Goal: Information Seeking & Learning: Understand process/instructions

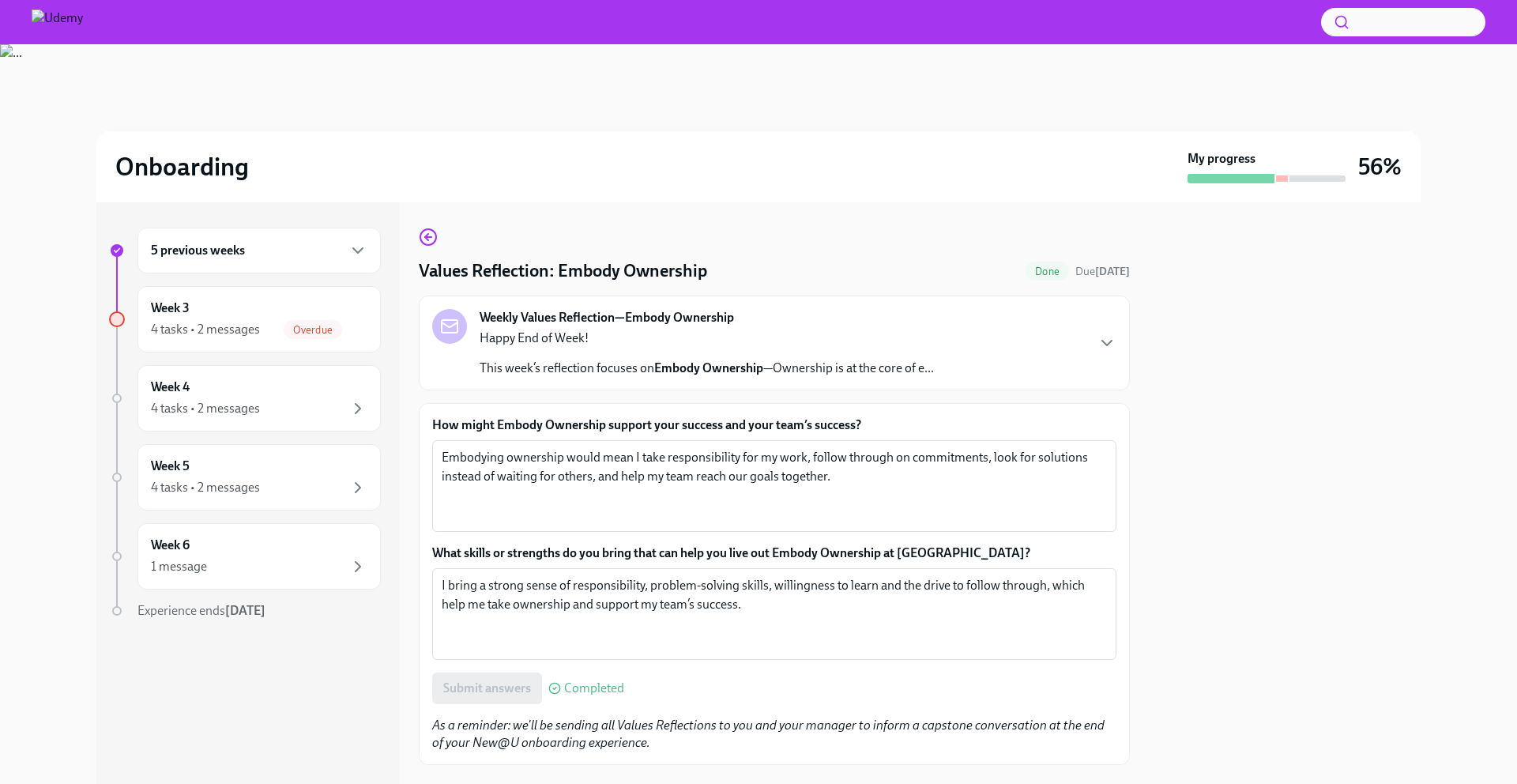
scroll to position [82, 0]
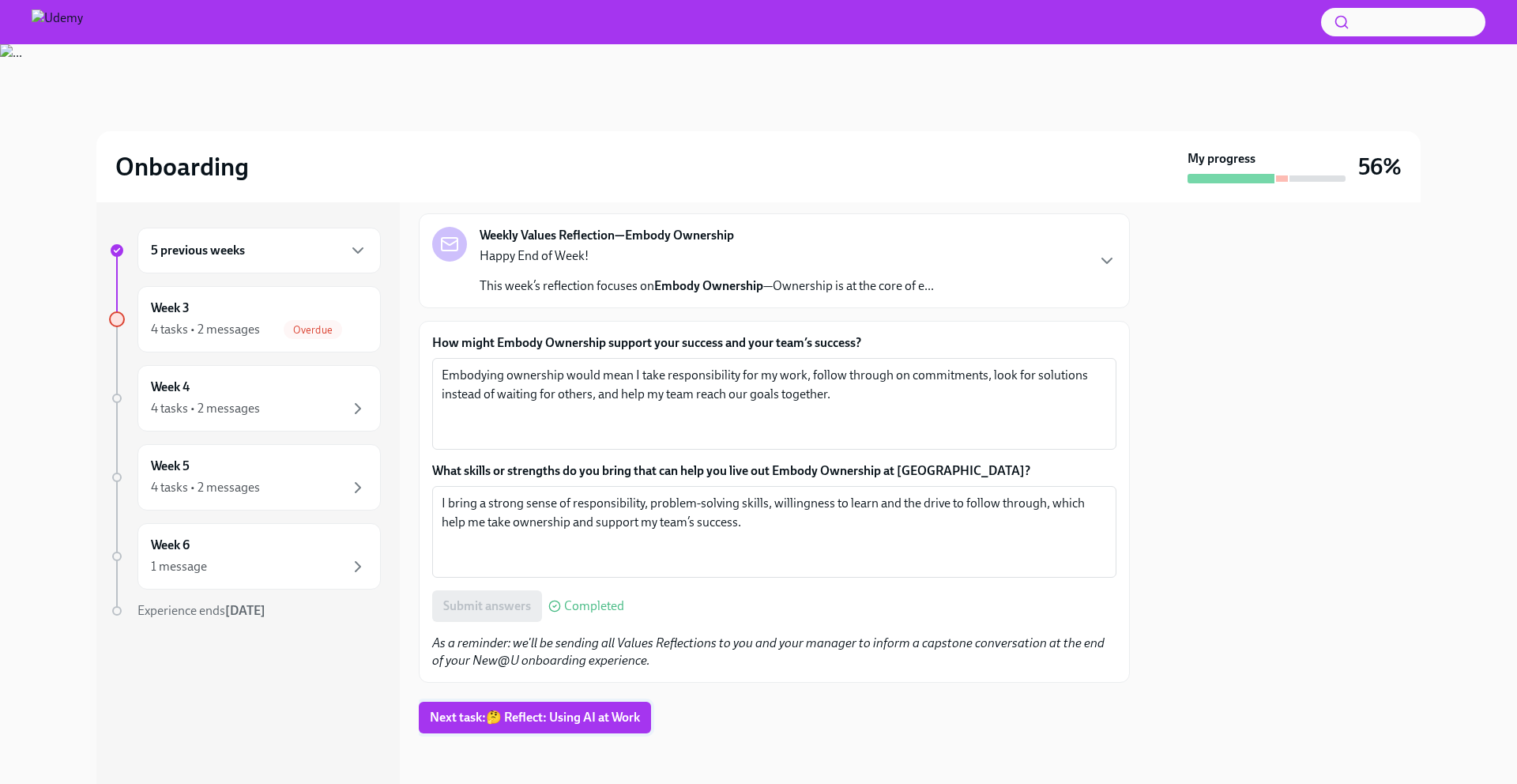
click at [505, 714] on span "Next task : 🤔 Reflect: Using AI at Work" at bounding box center [535, 718] width 210 height 16
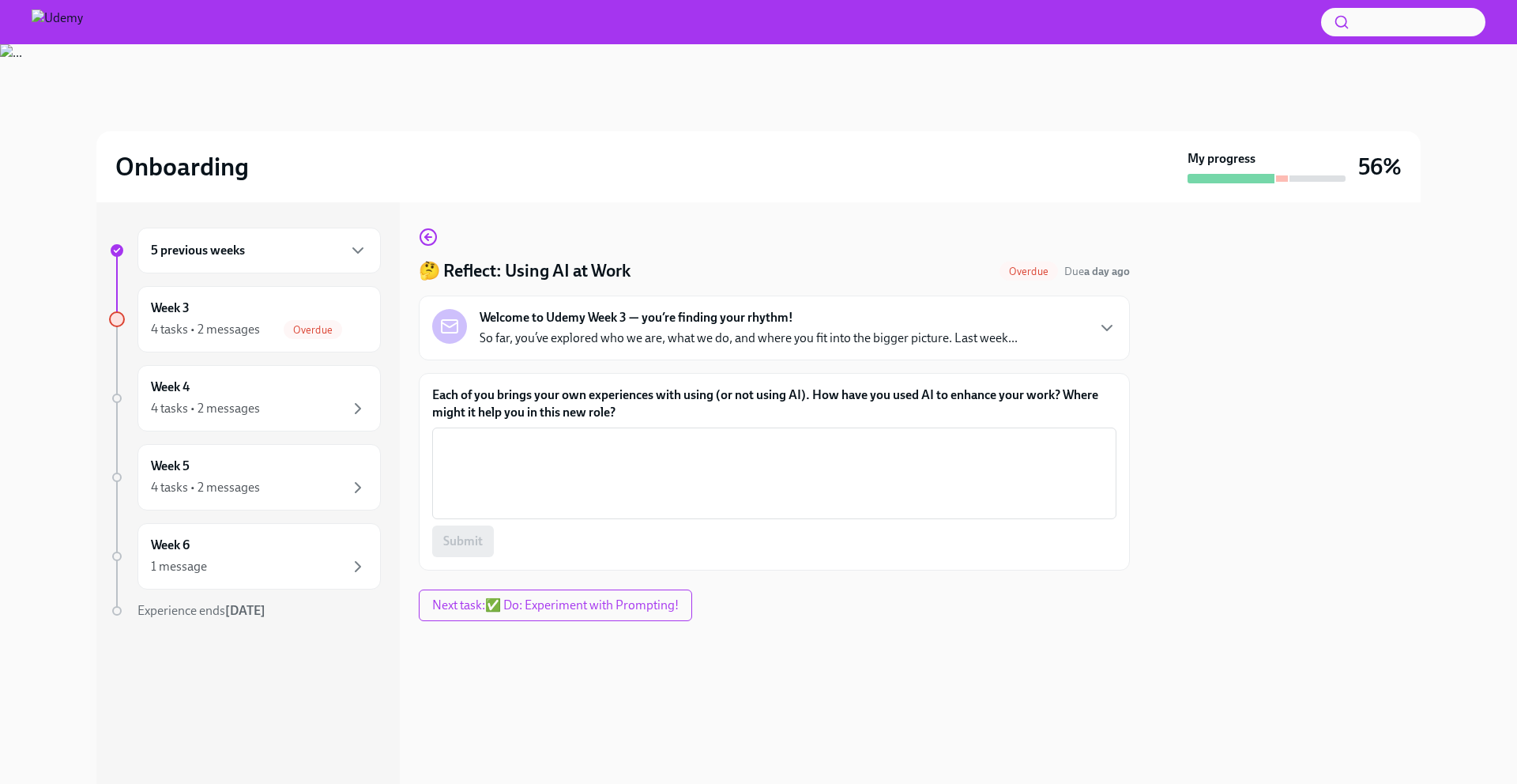
click at [535, 396] on label "Each of you brings your own experiences with using (or not using AI). How have …" at bounding box center [774, 403] width 685 height 35
click at [535, 435] on textarea "Each of you brings your own experiences with using (or not using AI). How have …" at bounding box center [774, 473] width 666 height 76
drag, startPoint x: 535, startPoint y: 396, endPoint x: 698, endPoint y: 391, distance: 163.1
click at [698, 391] on label "Each of you brings your own experiences with using (or not using AI). How have …" at bounding box center [774, 403] width 685 height 35
click at [698, 435] on textarea "Each of you brings your own experiences with using (or not using AI). How have …" at bounding box center [774, 473] width 666 height 76
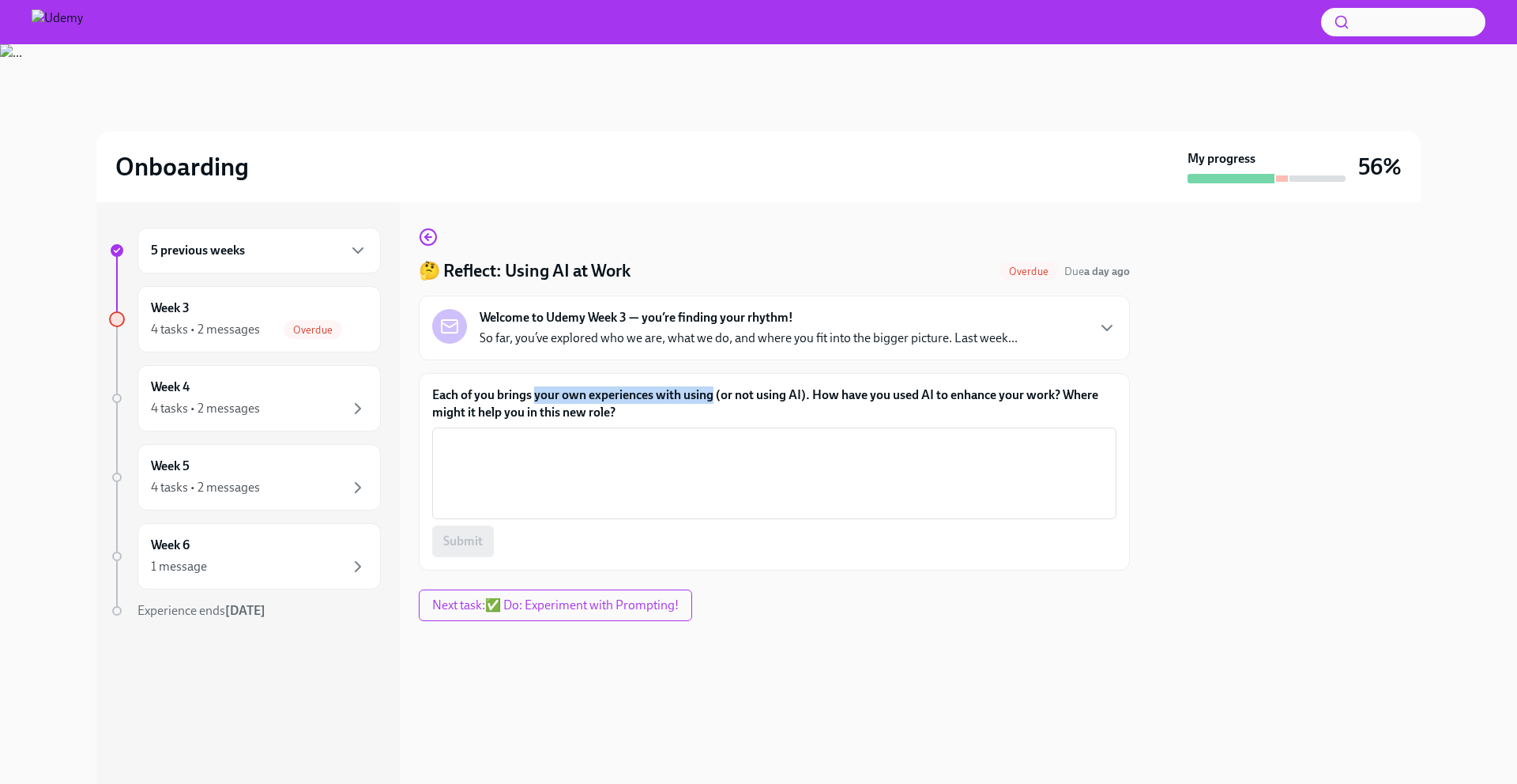
click at [726, 395] on label "Each of you brings your own experiences with using (or not using AI). How have …" at bounding box center [774, 403] width 685 height 35
click at [726, 435] on textarea "Each of you brings your own experiences with using (or not using AI). How have …" at bounding box center [774, 473] width 666 height 76
drag, startPoint x: 726, startPoint y: 395, endPoint x: 791, endPoint y: 395, distance: 65.0
click at [791, 395] on label "Each of you brings your own experiences with using (or not using AI). How have …" at bounding box center [774, 403] width 685 height 35
click at [791, 435] on textarea "Each of you brings your own experiences with using (or not using AI). How have …" at bounding box center [774, 473] width 666 height 76
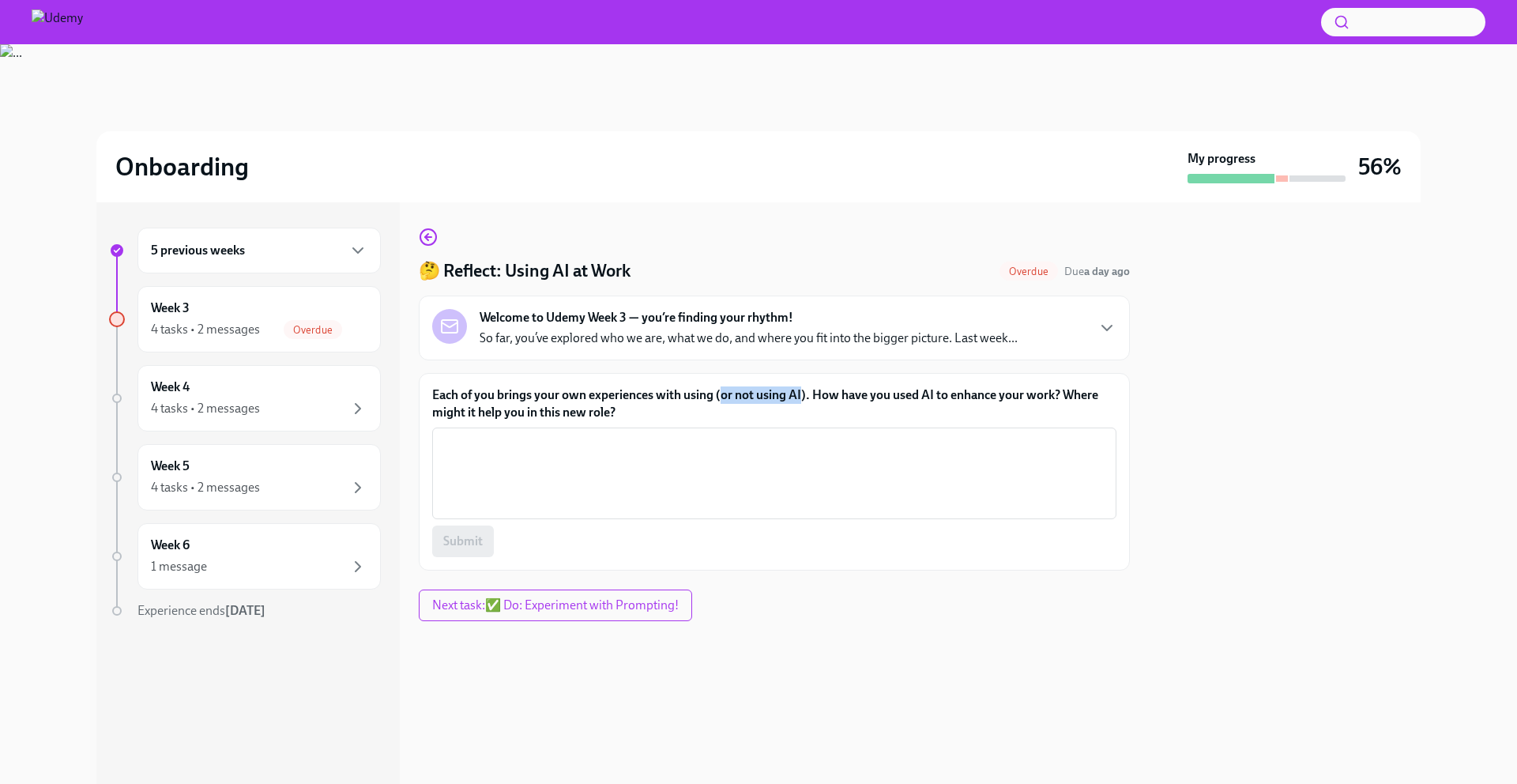
click at [879, 389] on label "Each of you brings your own experiences with using (or not using AI). How have …" at bounding box center [774, 403] width 685 height 35
click at [879, 435] on textarea "Each of you brings your own experiences with using (or not using AI). How have …" at bounding box center [774, 473] width 666 height 76
drag, startPoint x: 879, startPoint y: 389, endPoint x: 985, endPoint y: 392, distance: 106.0
click at [985, 392] on label "Each of you brings your own experiences with using (or not using AI). How have …" at bounding box center [774, 403] width 685 height 35
click at [985, 435] on textarea "Each of you brings your own experiences with using (or not using AI). How have …" at bounding box center [774, 473] width 666 height 76
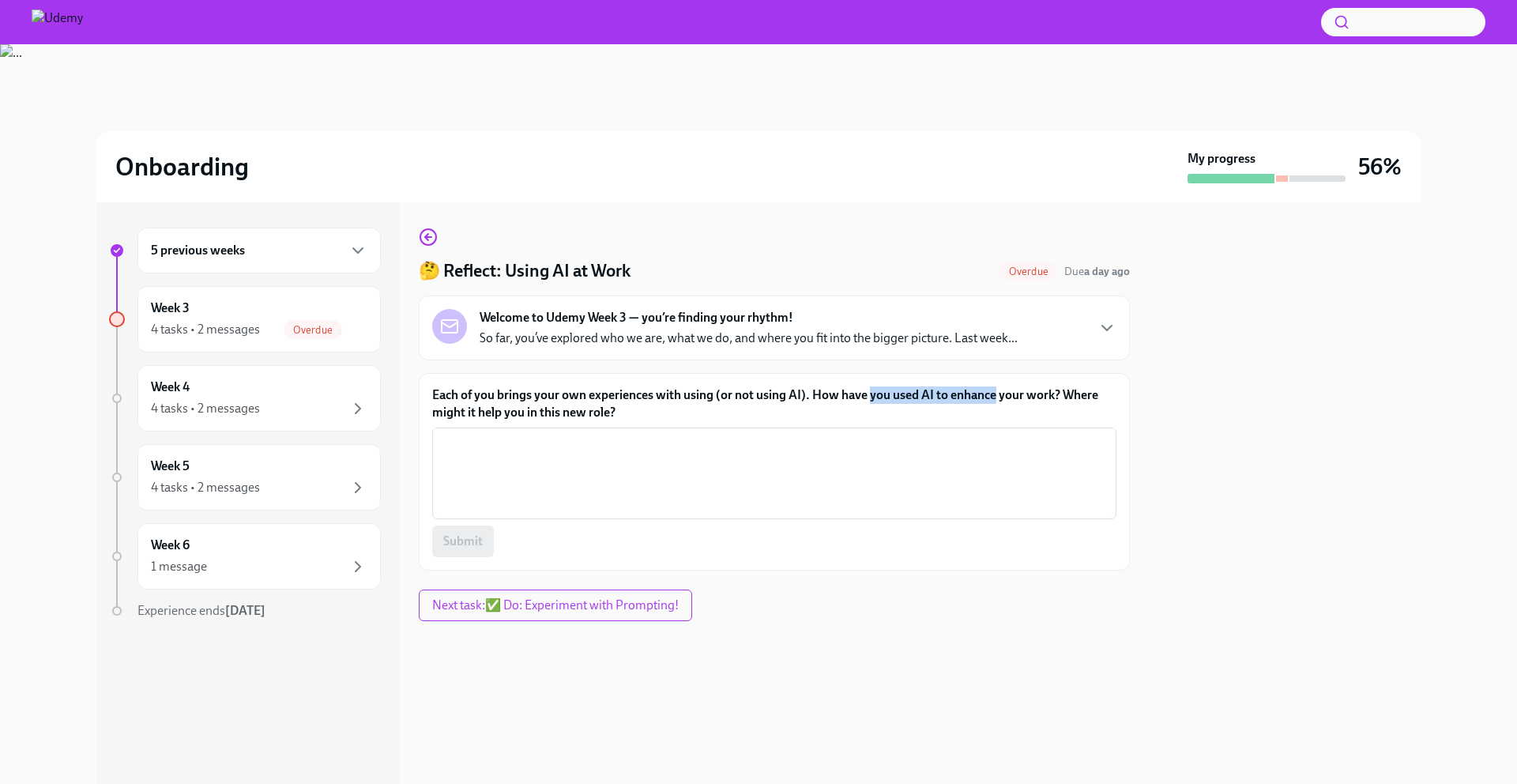
click at [721, 407] on label "Each of you brings your own experiences with using (or not using AI). How have …" at bounding box center [774, 403] width 685 height 35
click at [721, 435] on textarea "Each of you brings your own experiences with using (or not using AI). How have …" at bounding box center [774, 473] width 666 height 76
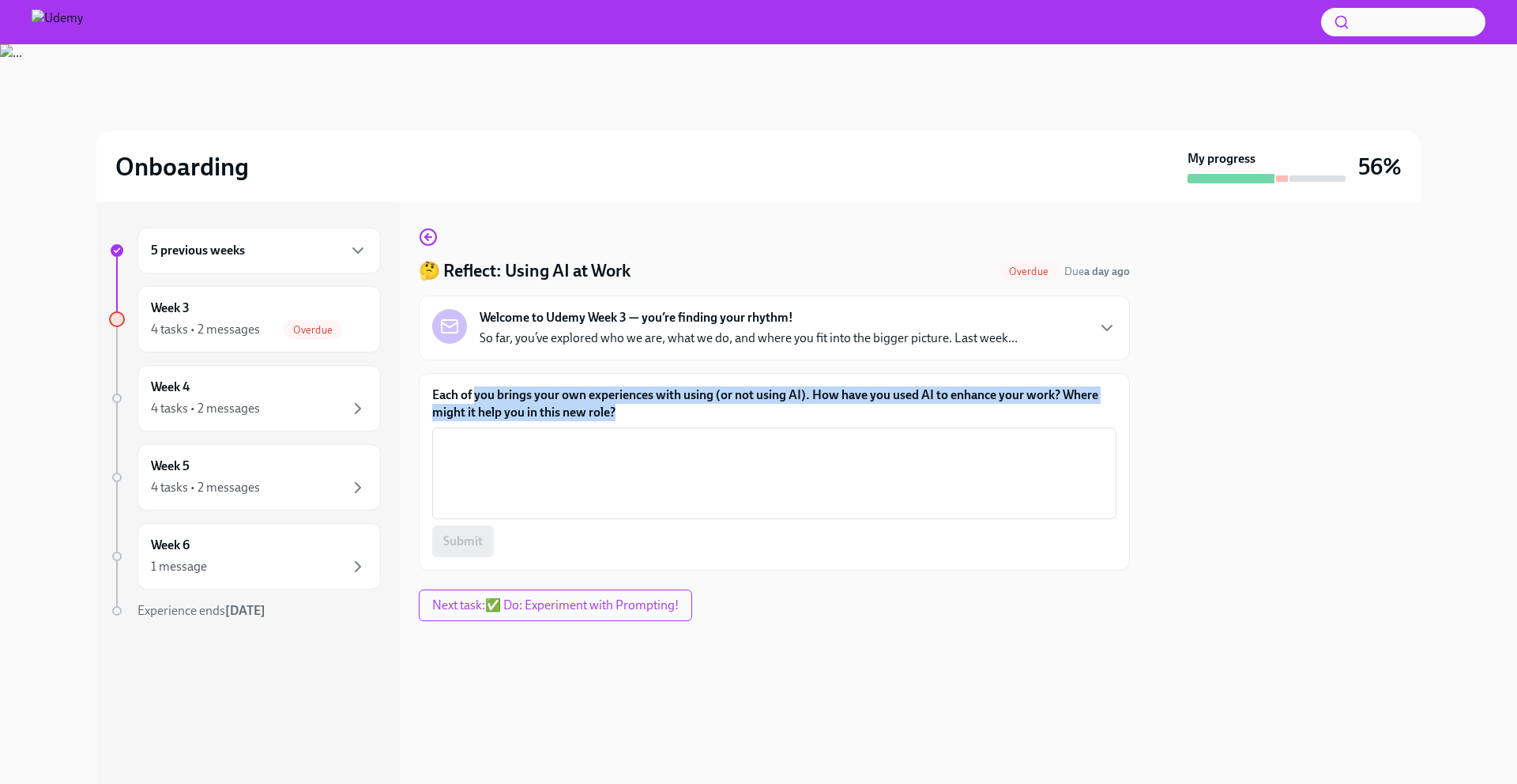
drag, startPoint x: 721, startPoint y: 407, endPoint x: 485, endPoint y: 401, distance: 236.1
click at [485, 401] on label "Each of you brings your own experiences with using (or not using AI). How have …" at bounding box center [774, 403] width 685 height 35
click at [485, 435] on textarea "Each of you brings your own experiences with using (or not using AI). How have …" at bounding box center [774, 473] width 666 height 76
click at [485, 401] on label "Each of you brings your own experiences with using (or not using AI). How have …" at bounding box center [774, 403] width 685 height 35
click at [485, 435] on textarea "Each of you brings your own experiences with using (or not using AI). How have …" at bounding box center [774, 473] width 666 height 76
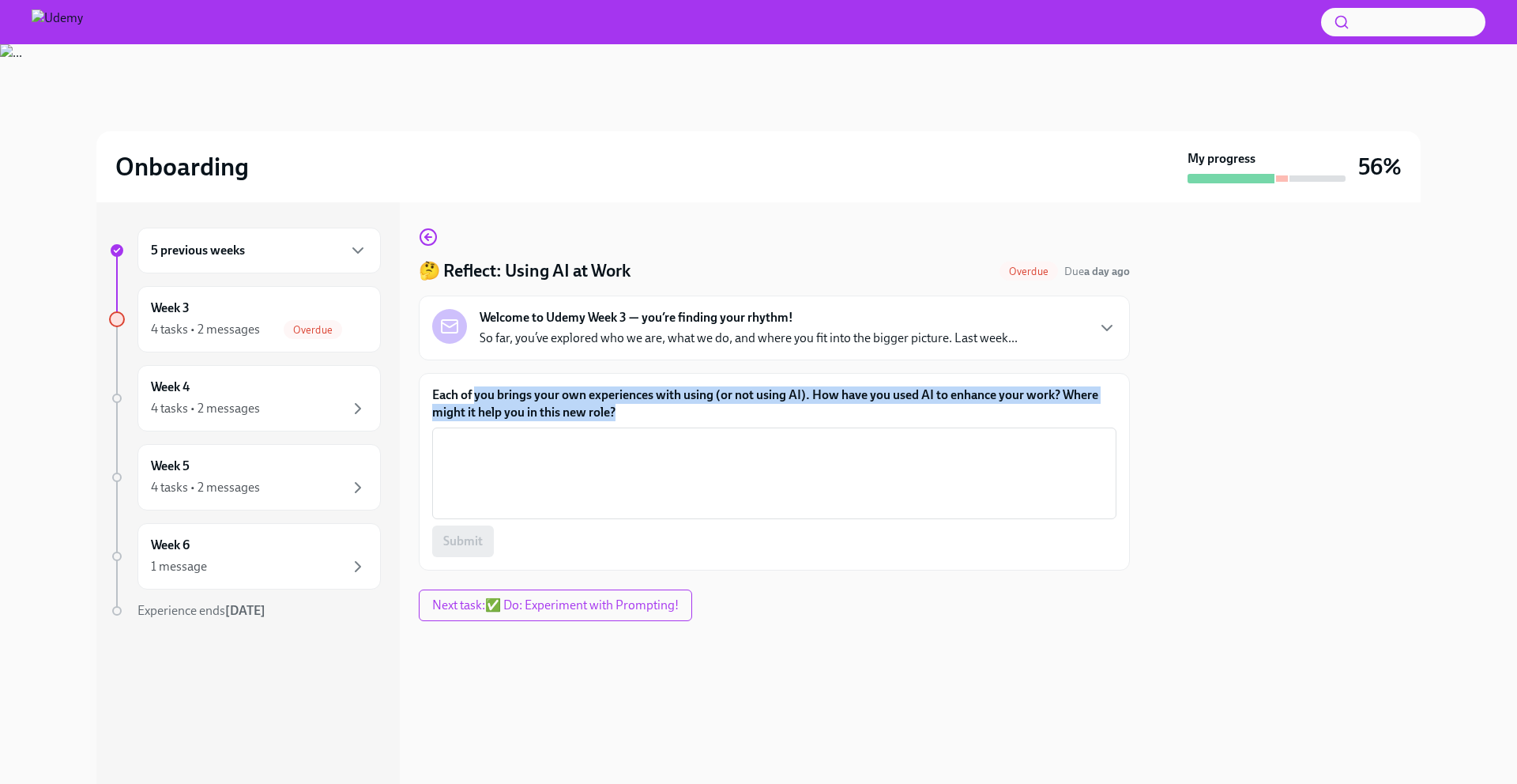
drag, startPoint x: 485, startPoint y: 401, endPoint x: 629, endPoint y: 410, distance: 144.3
click at [629, 410] on label "Each of you brings your own experiences with using (or not using AI). How have …" at bounding box center [774, 403] width 685 height 35
click at [629, 435] on textarea "Each of you brings your own experiences with using (or not using AI). How have …" at bounding box center [774, 473] width 666 height 76
click at [629, 410] on label "Each of you brings your own experiences with using (or not using AI). How have …" at bounding box center [774, 403] width 685 height 35
click at [629, 435] on textarea "Each of you brings your own experiences with using (or not using AI). How have …" at bounding box center [774, 473] width 666 height 76
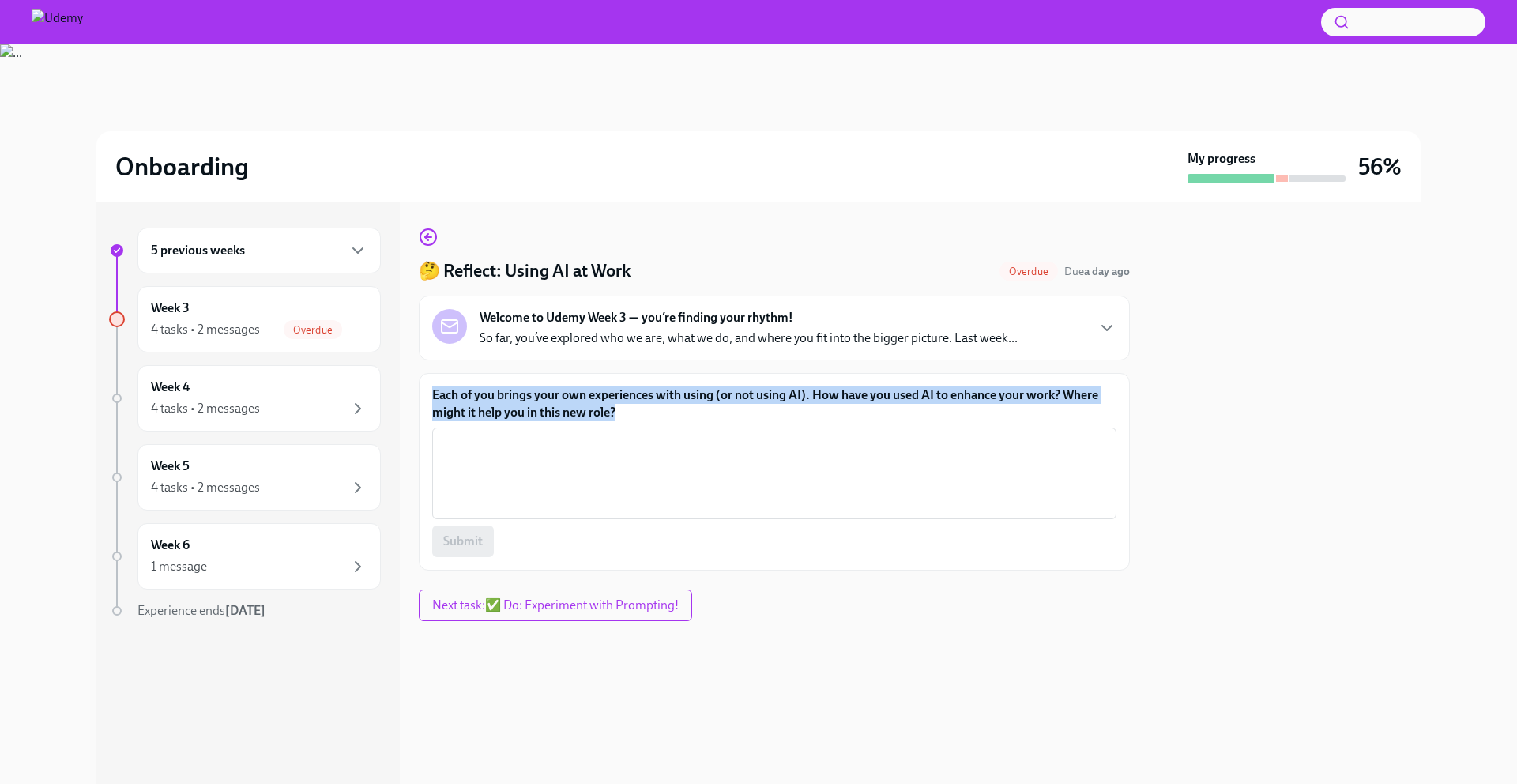
drag, startPoint x: 629, startPoint y: 410, endPoint x: 435, endPoint y: 396, distance: 194.5
click at [435, 396] on label "Each of you brings your own experiences with using (or not using AI). How have …" at bounding box center [774, 403] width 685 height 35
click at [442, 435] on textarea "Each of you brings your own experiences with using (or not using AI). How have …" at bounding box center [774, 473] width 666 height 76
click at [435, 396] on label "Each of you brings your own experiences with using (or not using AI). How have …" at bounding box center [774, 403] width 685 height 35
click at [442, 435] on textarea "Each of you brings your own experiences with using (or not using AI). How have …" at bounding box center [774, 473] width 666 height 76
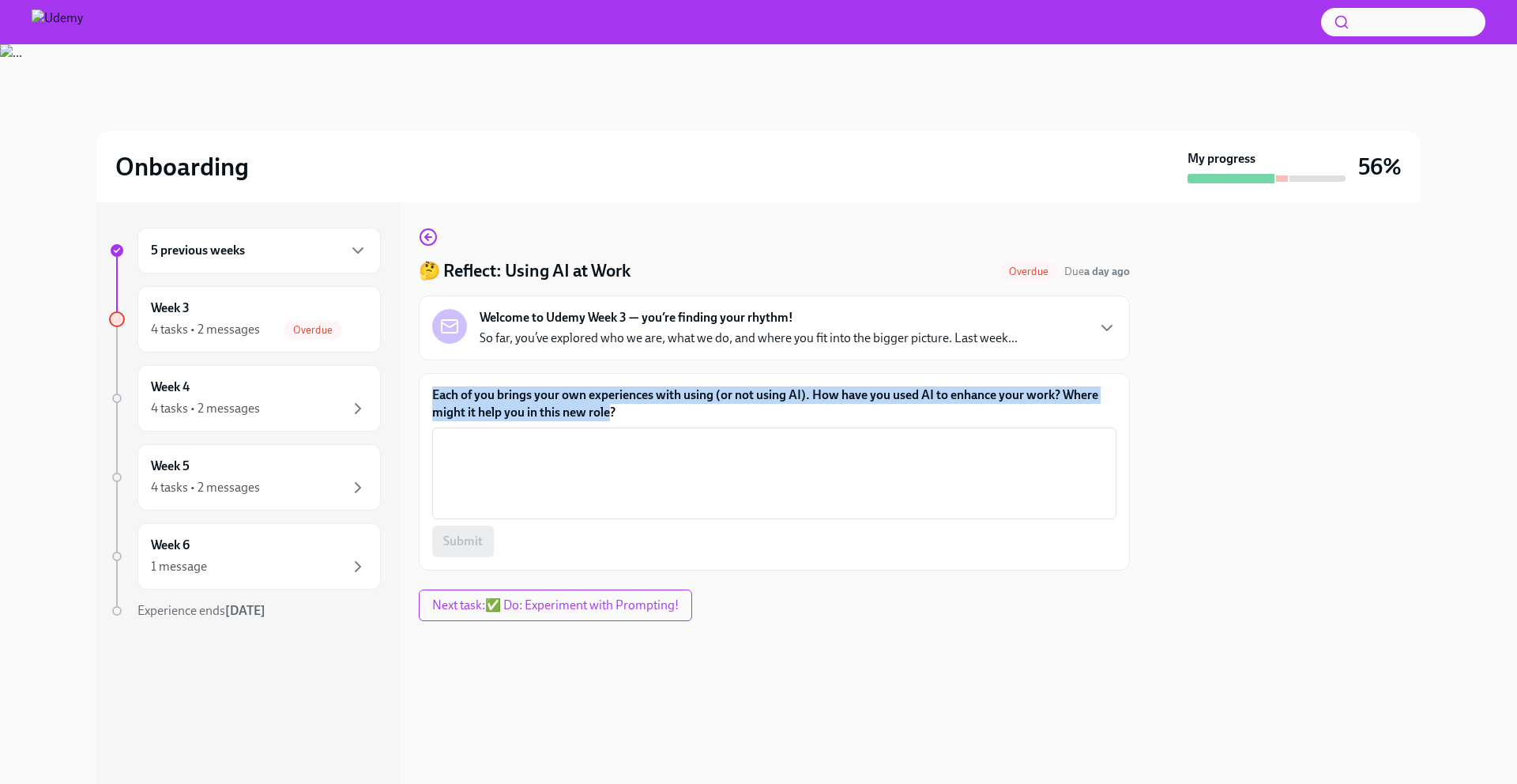
drag, startPoint x: 435, startPoint y: 396, endPoint x: 597, endPoint y: 415, distance: 163.1
click at [597, 415] on label "Each of you brings your own experiences with using (or not using AI). How have …" at bounding box center [774, 403] width 685 height 35
click at [597, 435] on textarea "Each of you brings your own experiences with using (or not using AI). How have …" at bounding box center [774, 473] width 666 height 76
click at [570, 462] on textarea "Each of you brings your own experiences with using (or not using AI). How have …" at bounding box center [774, 473] width 666 height 76
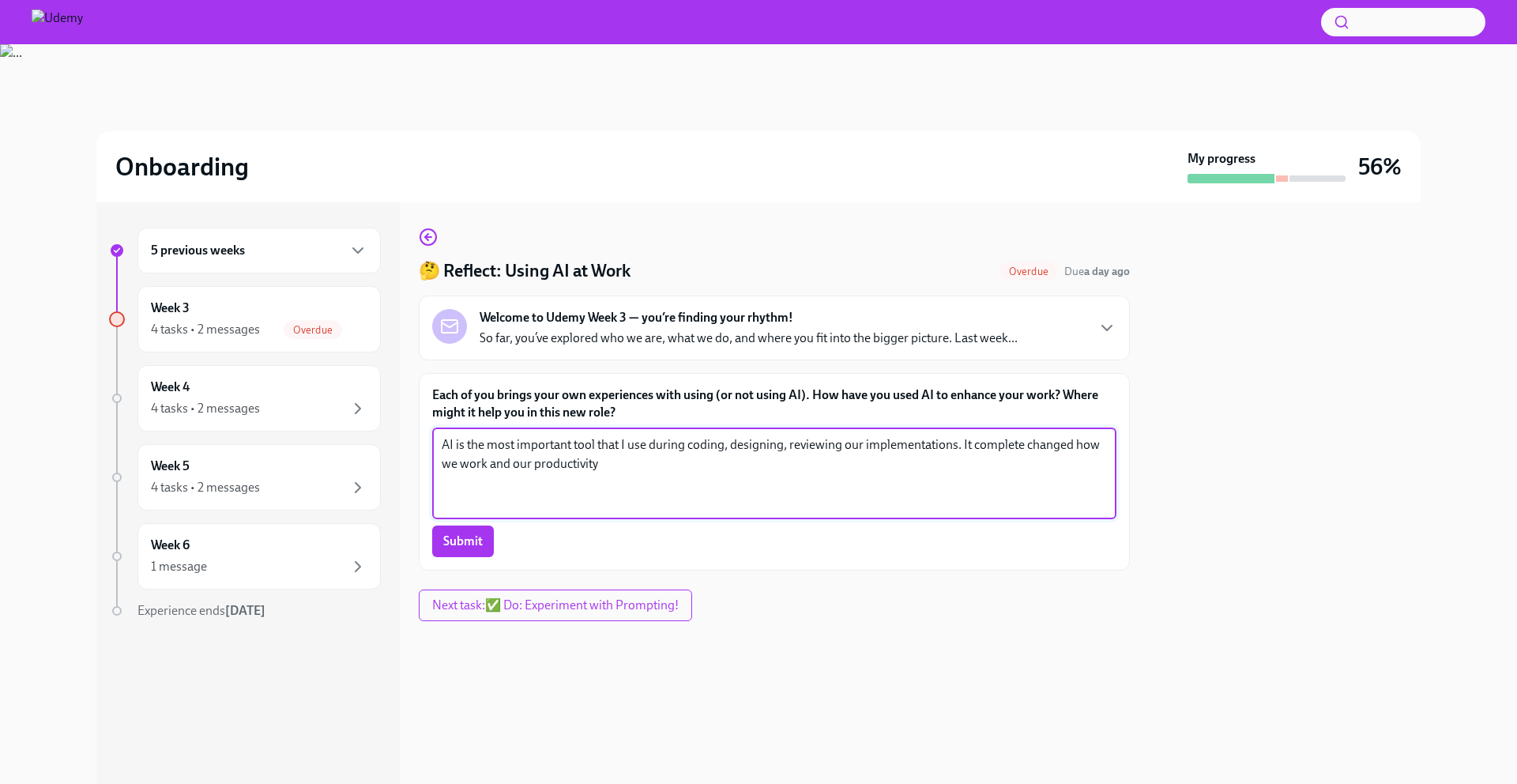
type textarea "AI is the most important tool that I use during coding, designing, reviewing ou…"
click at [498, 543] on div "Submit" at bounding box center [774, 541] width 685 height 32
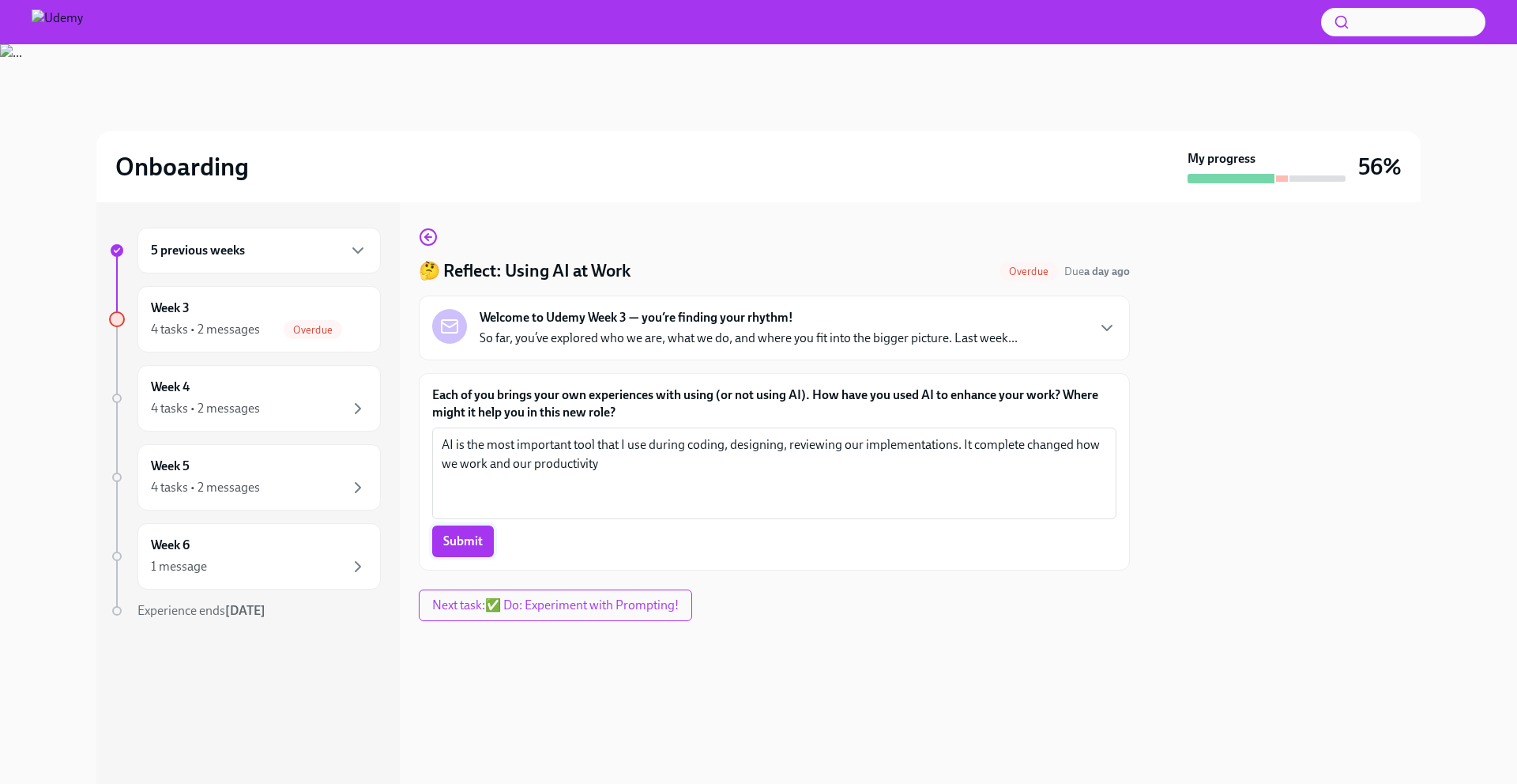
click at [480, 541] on span "Submit" at bounding box center [463, 541] width 40 height 16
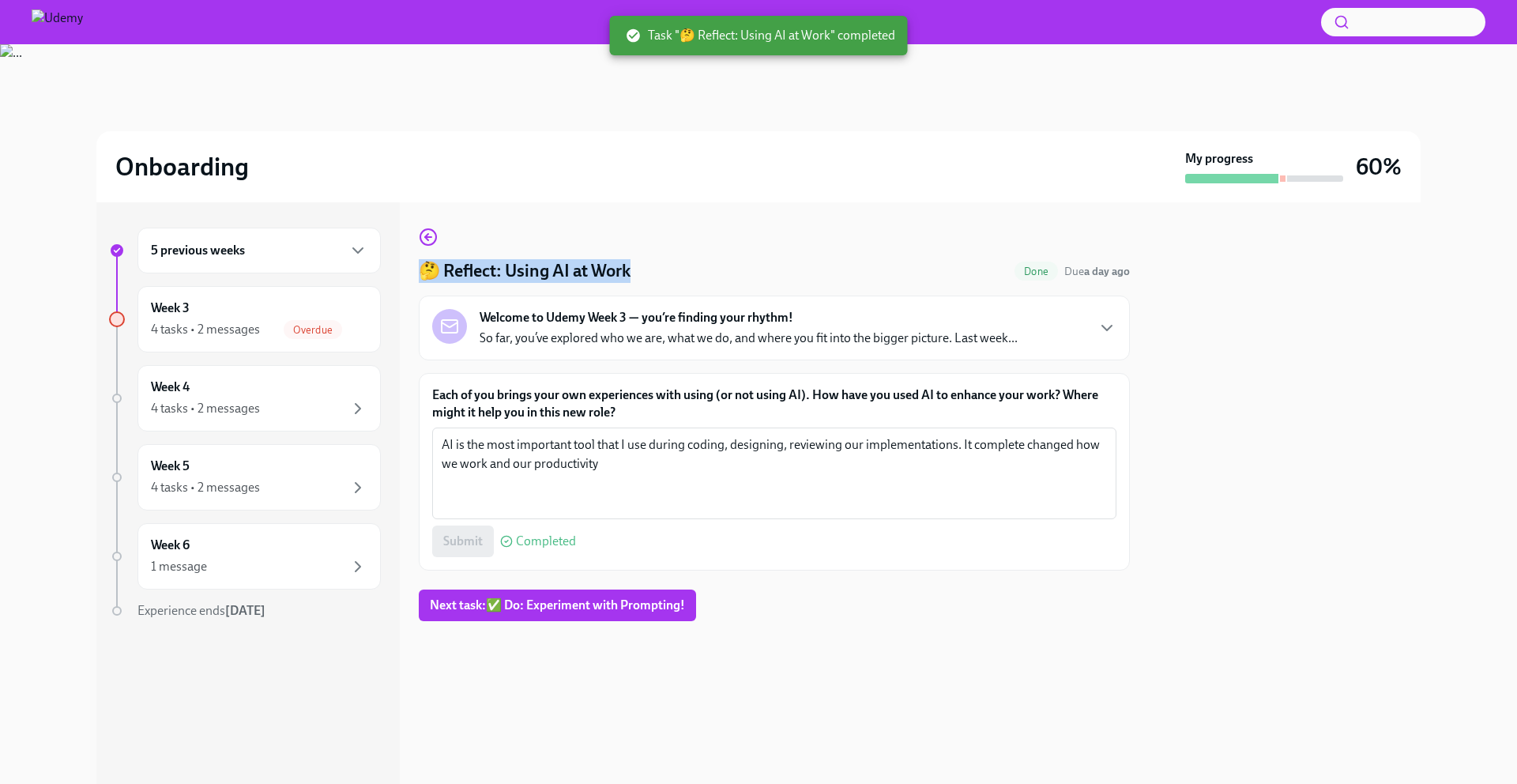
drag, startPoint x: 649, startPoint y: 269, endPoint x: 639, endPoint y: 241, distance: 29.7
click at [639, 241] on div "🤔 Reflect: Using AI at Work Done Due a day ago Welcome to Udemy Week 3 — you’re…" at bounding box center [774, 399] width 711 height 343
drag, startPoint x: 639, startPoint y: 241, endPoint x: 692, endPoint y: 261, distance: 56.6
click at [692, 261] on div "🤔 Reflect: Using AI at Work Done Due a day ago Welcome to Udemy Week 3 — you’re…" at bounding box center [774, 399] width 711 height 343
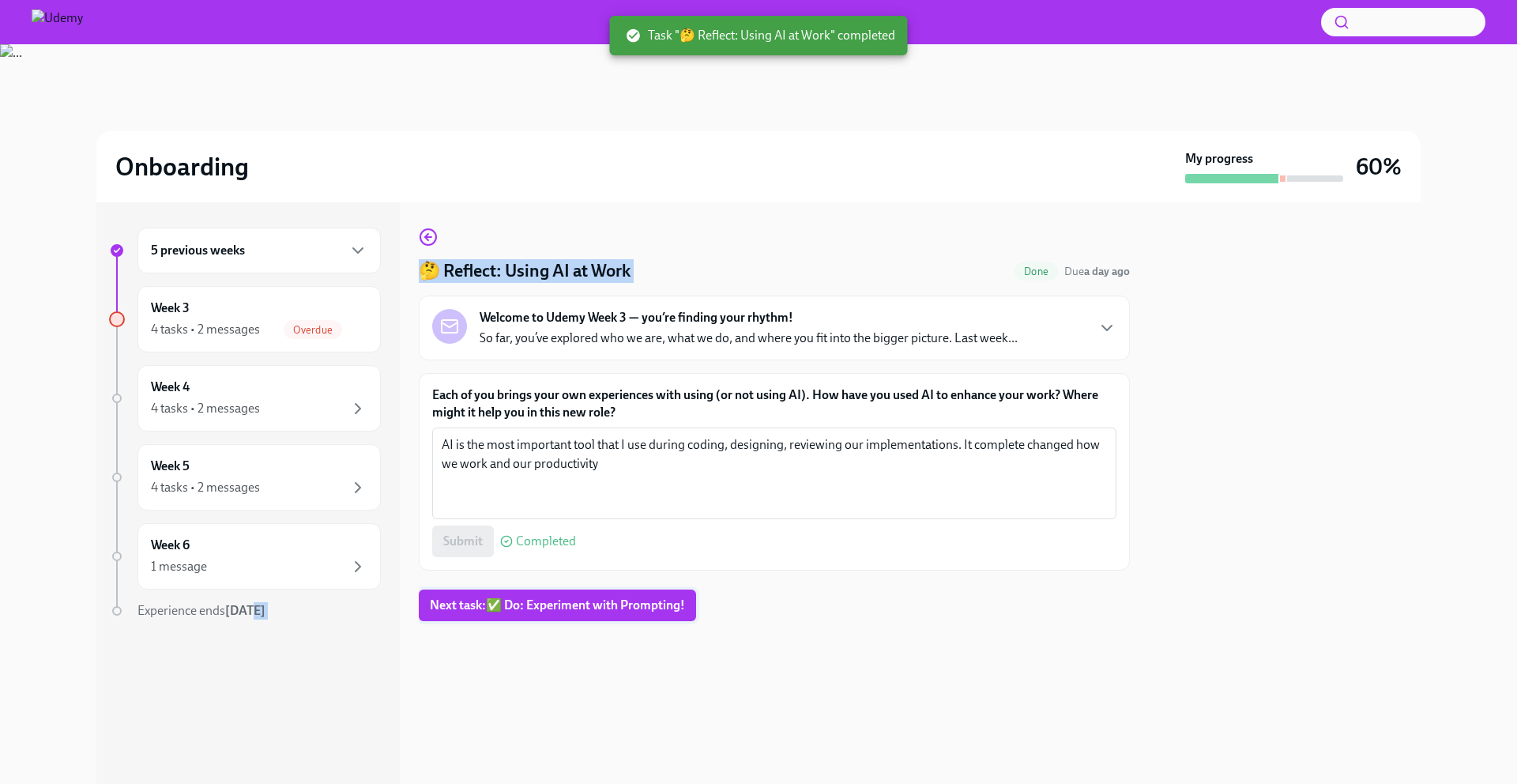
click at [529, 596] on button "Next task : ✅ Do: Experiment with Prompting!" at bounding box center [557, 605] width 278 height 32
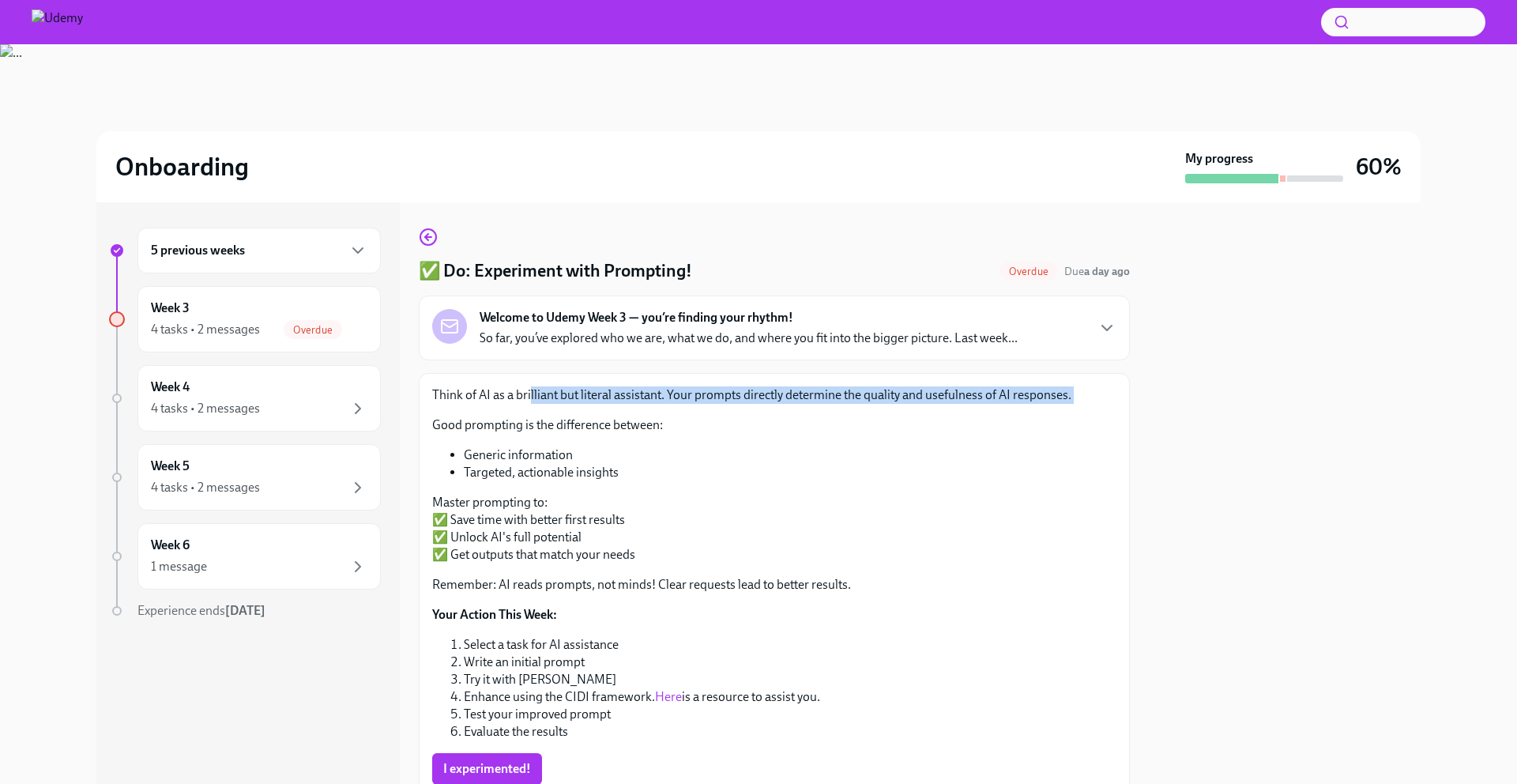
drag, startPoint x: 529, startPoint y: 396, endPoint x: 759, endPoint y: 408, distance: 230.3
click at [759, 408] on div "Think of AI as a brilliant but literal assistant. Your prompts directly determi…" at bounding box center [774, 562] width 685 height 354
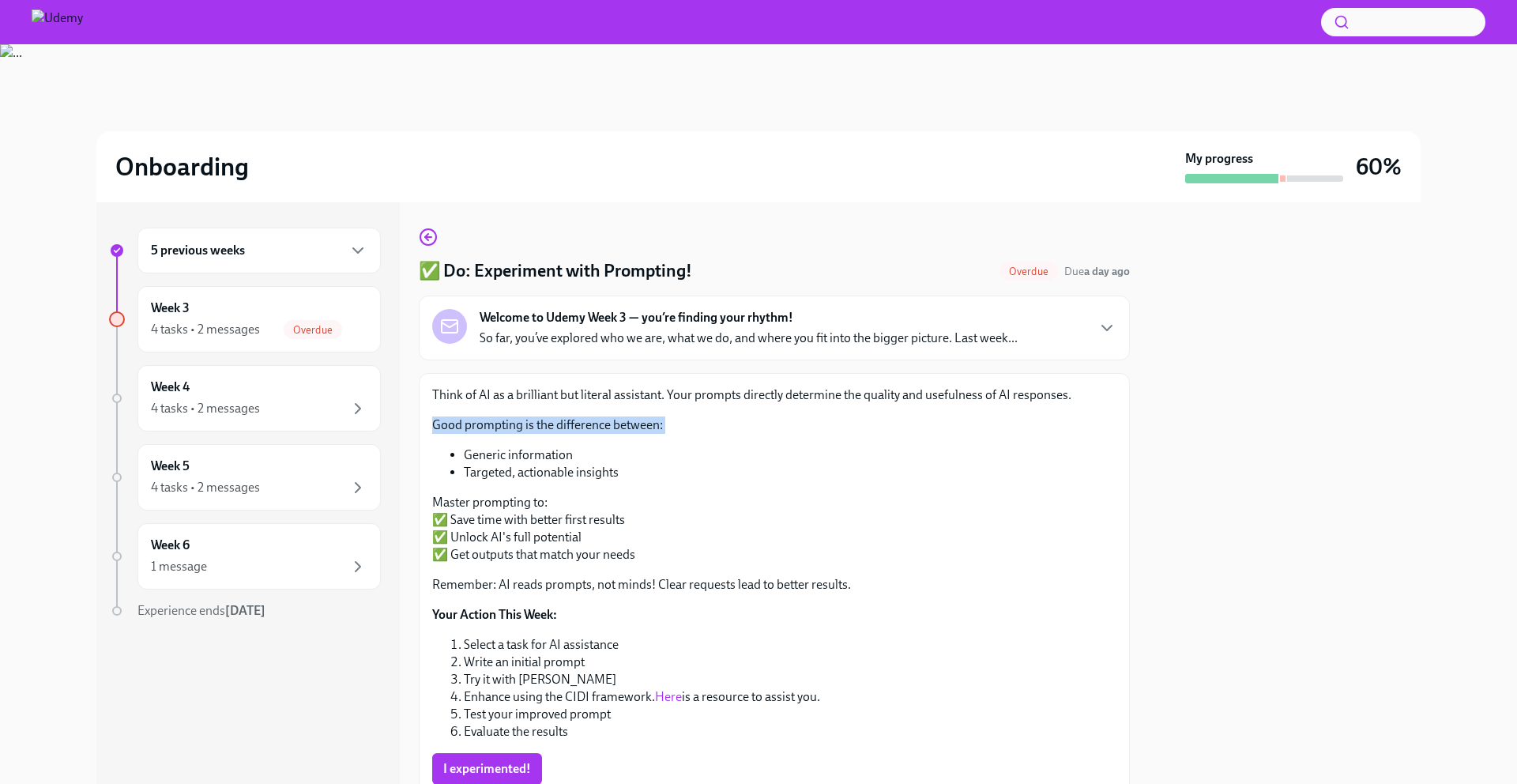
drag, startPoint x: 759, startPoint y: 408, endPoint x: 668, endPoint y: 417, distance: 91.4
click at [668, 417] on div "Think of AI as a brilliant but literal assistant. Your prompts directly determi…" at bounding box center [774, 562] width 685 height 354
click at [668, 417] on p "Good prompting is the difference between:" at bounding box center [774, 425] width 685 height 17
drag, startPoint x: 668, startPoint y: 417, endPoint x: 661, endPoint y: 396, distance: 22.1
click at [661, 396] on div "Think of AI as a brilliant but literal assistant. Your prompts directly determi…" at bounding box center [774, 562] width 685 height 354
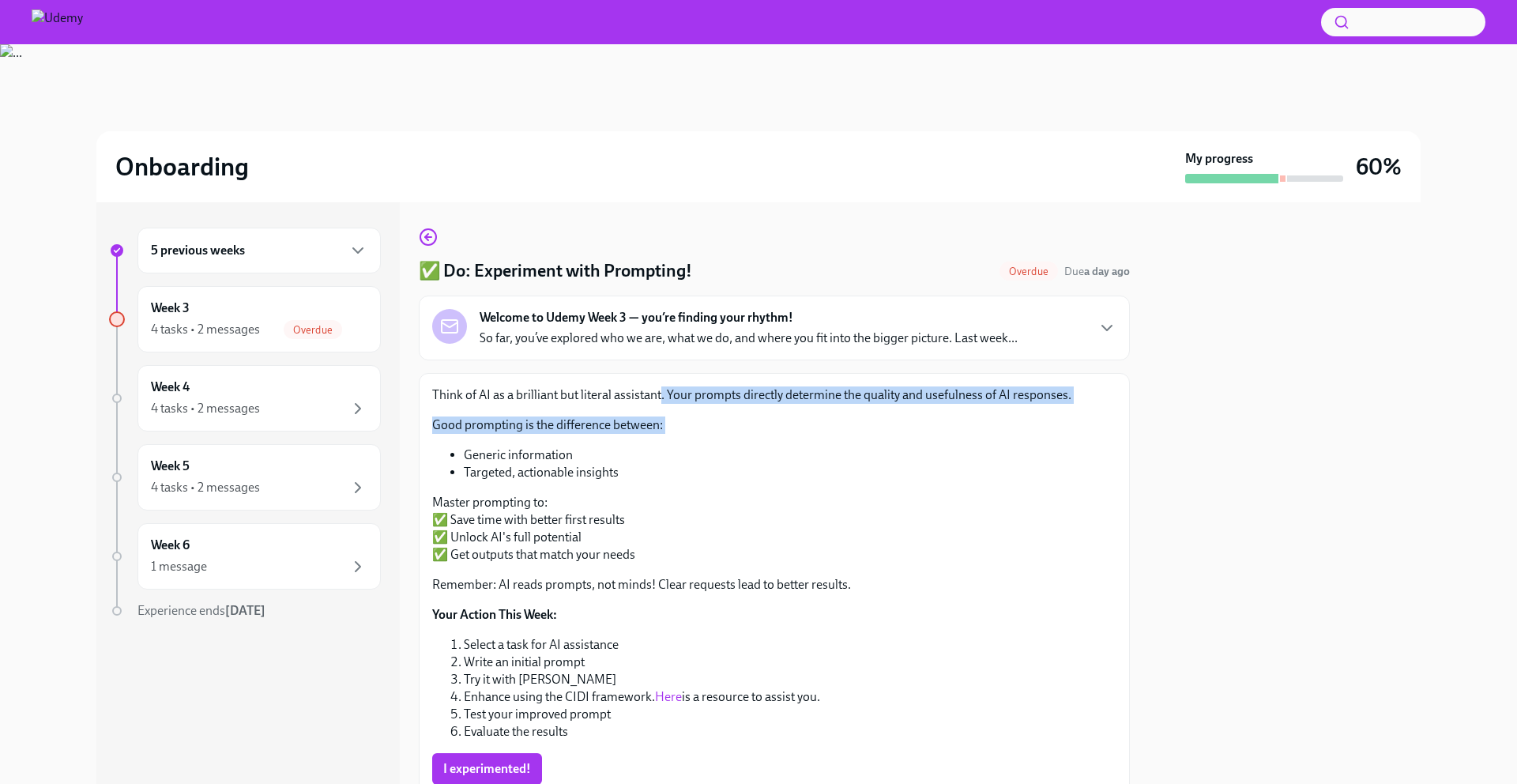
click at [661, 396] on p "Think of AI as a brilliant but literal assistant. Your prompts directly determi…" at bounding box center [774, 395] width 685 height 17
drag, startPoint x: 661, startPoint y: 396, endPoint x: 659, endPoint y: 419, distance: 23.1
click at [659, 419] on div "Think of AI as a brilliant but literal assistant. Your prompts directly determi…" at bounding box center [774, 562] width 685 height 354
click at [659, 419] on p "Good prompting is the difference between:" at bounding box center [774, 425] width 685 height 17
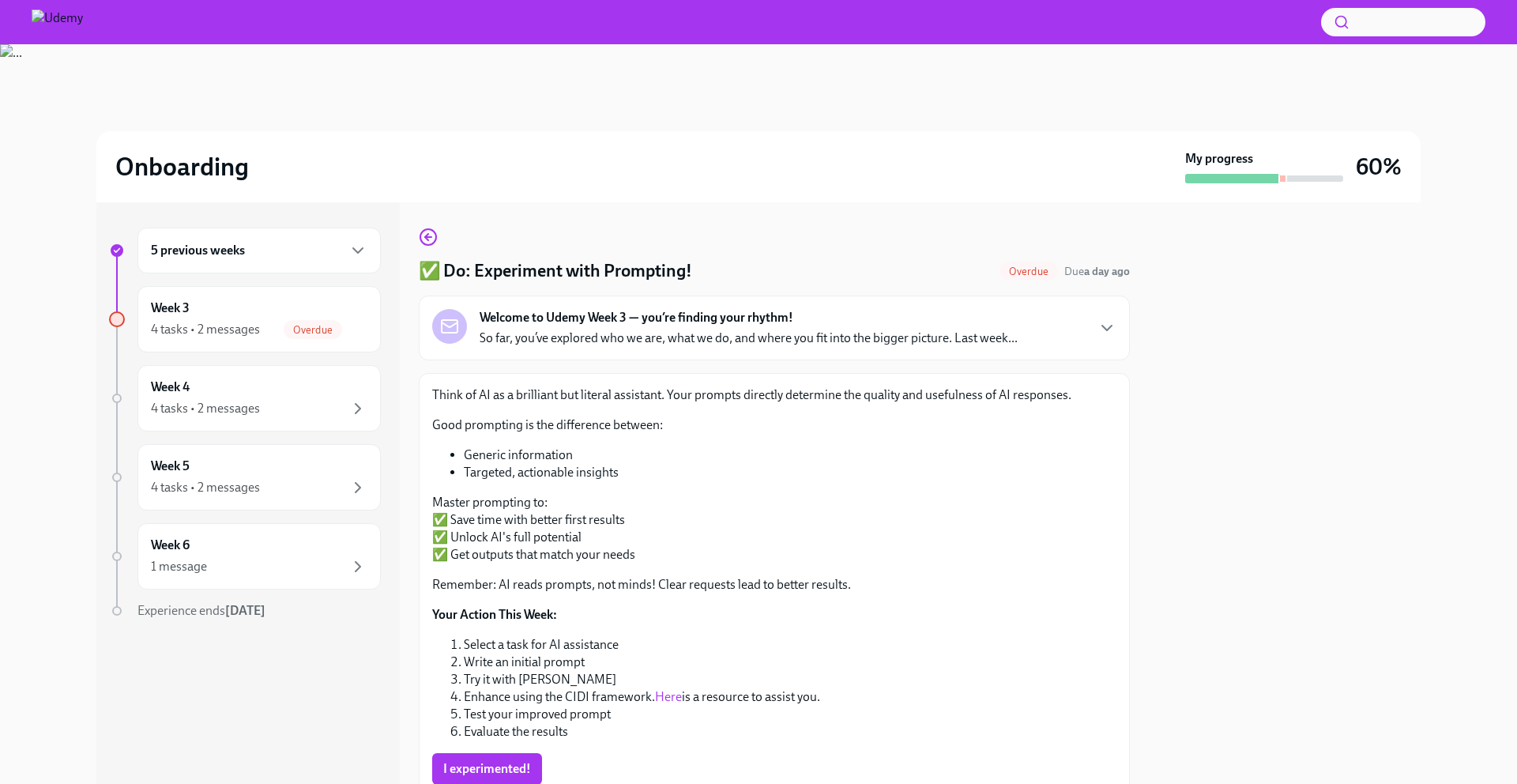
click at [613, 444] on div "Think of AI as a brilliant but literal assistant. Your prompts directly determi…" at bounding box center [774, 562] width 685 height 354
click at [548, 449] on li "Generic information" at bounding box center [790, 455] width 653 height 17
drag, startPoint x: 548, startPoint y: 449, endPoint x: 636, endPoint y: 476, distance: 92.0
click at [636, 476] on ul "Generic information Targeted, actionable insights" at bounding box center [774, 464] width 685 height 35
click at [596, 515] on p "Master prompting to: ✅ Save time with better first results ✅ Unlock AI's full p…" at bounding box center [774, 528] width 685 height 70
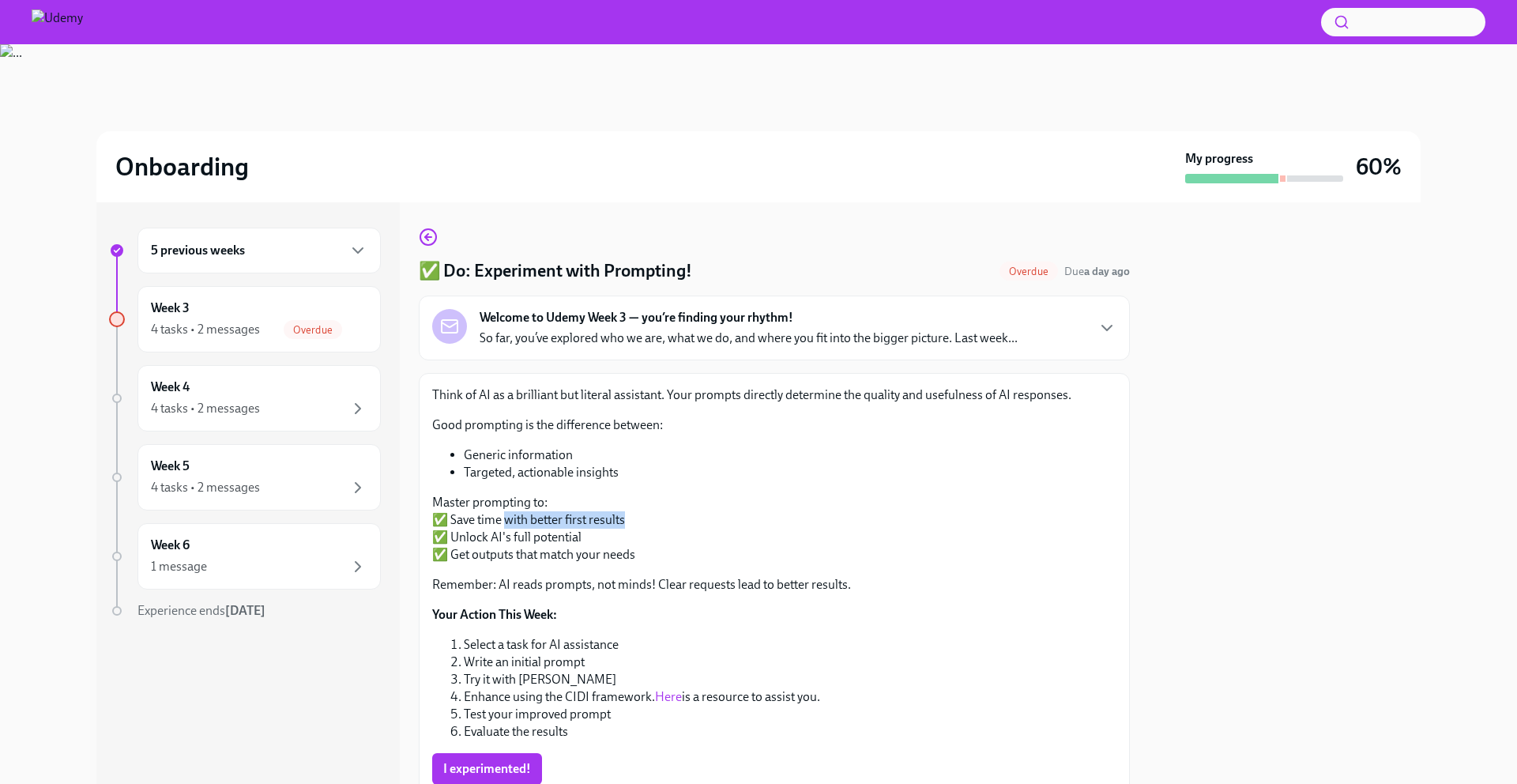
drag, startPoint x: 596, startPoint y: 515, endPoint x: 504, endPoint y: 515, distance: 92.0
click at [504, 515] on p "Master prompting to: ✅ Save time with better first results ✅ Unlock AI's full p…" at bounding box center [774, 528] width 685 height 70
drag, startPoint x: 504, startPoint y: 515, endPoint x: 609, endPoint y: 513, distance: 105.0
click at [609, 513] on p "Master prompting to: ✅ Save time with better first results ✅ Unlock AI's full p…" at bounding box center [774, 528] width 685 height 70
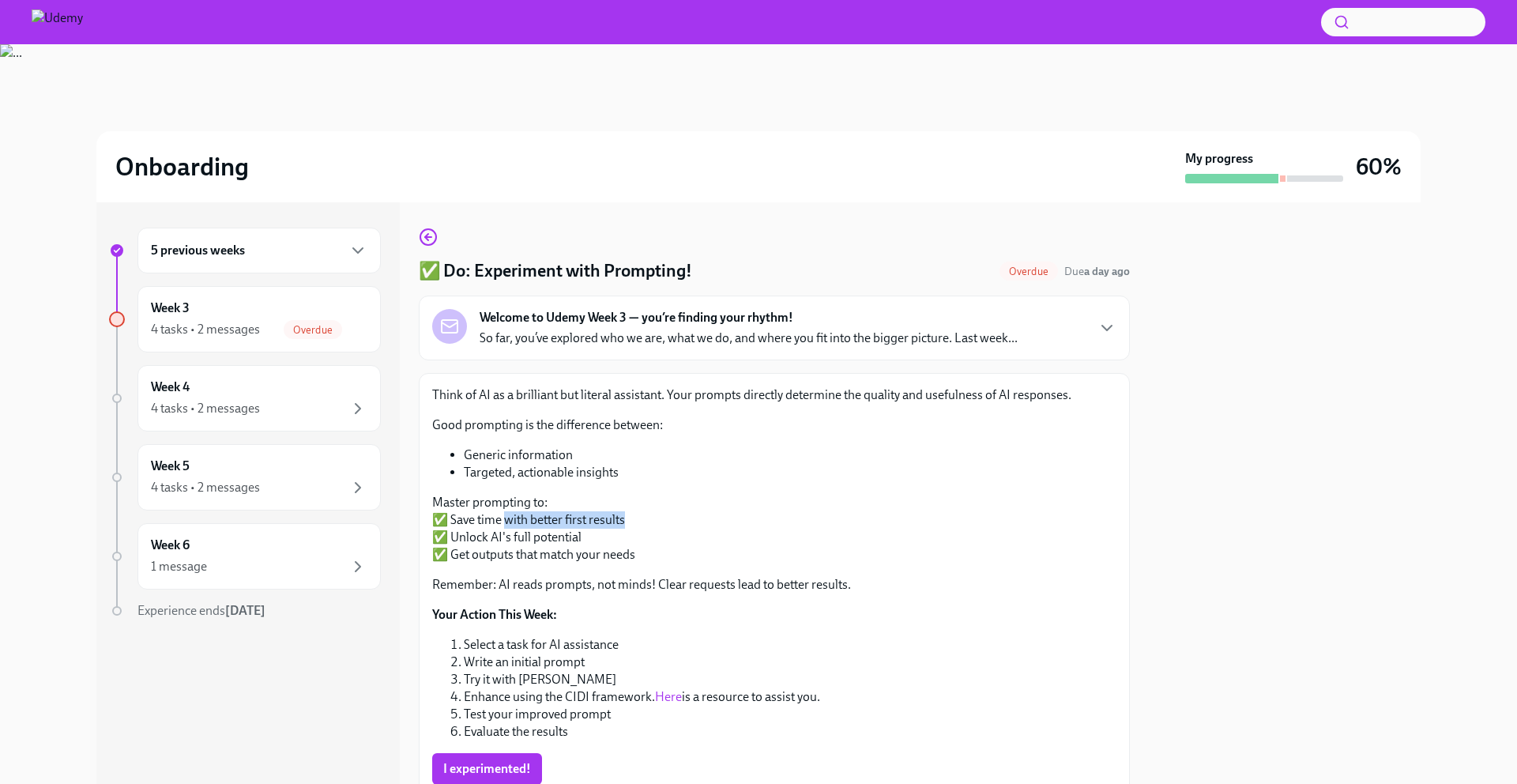
click at [556, 541] on p "Master prompting to: ✅ Save time with better first results ✅ Unlock AI's full p…" at bounding box center [774, 528] width 685 height 70
drag, startPoint x: 556, startPoint y: 541, endPoint x: 476, endPoint y: 541, distance: 80.0
click at [476, 541] on p "Master prompting to: ✅ Save time with better first results ✅ Unlock AI's full p…" at bounding box center [774, 528] width 685 height 70
drag, startPoint x: 476, startPoint y: 541, endPoint x: 588, endPoint y: 534, distance: 112.2
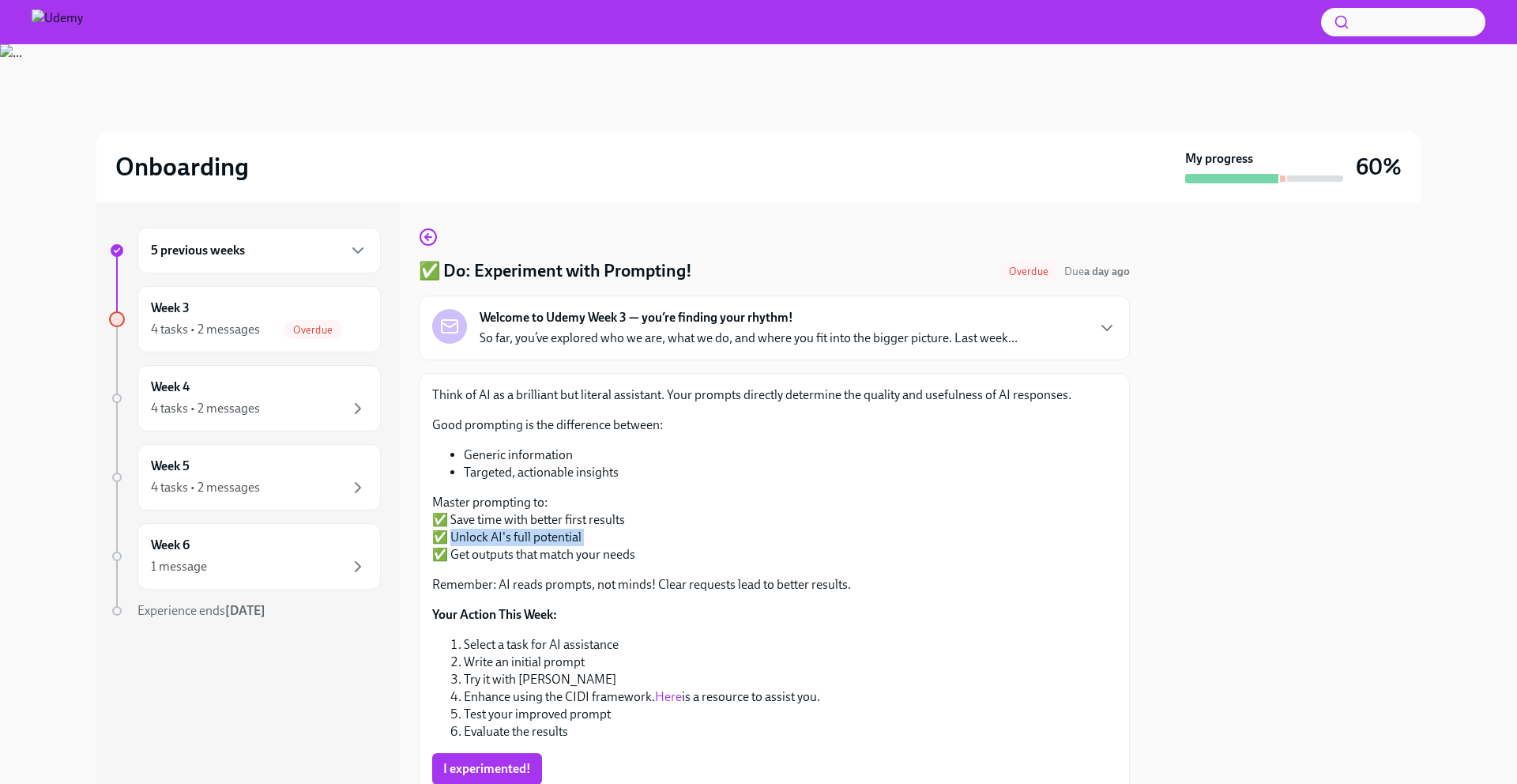
click at [588, 534] on p "Master prompting to: ✅ Save time with better first results ✅ Unlock AI's full p…" at bounding box center [774, 528] width 685 height 70
drag, startPoint x: 588, startPoint y: 534, endPoint x: 601, endPoint y: 551, distance: 21.4
click at [601, 551] on p "Master prompting to: ✅ Save time with better first results ✅ Unlock AI's full p…" at bounding box center [774, 528] width 685 height 70
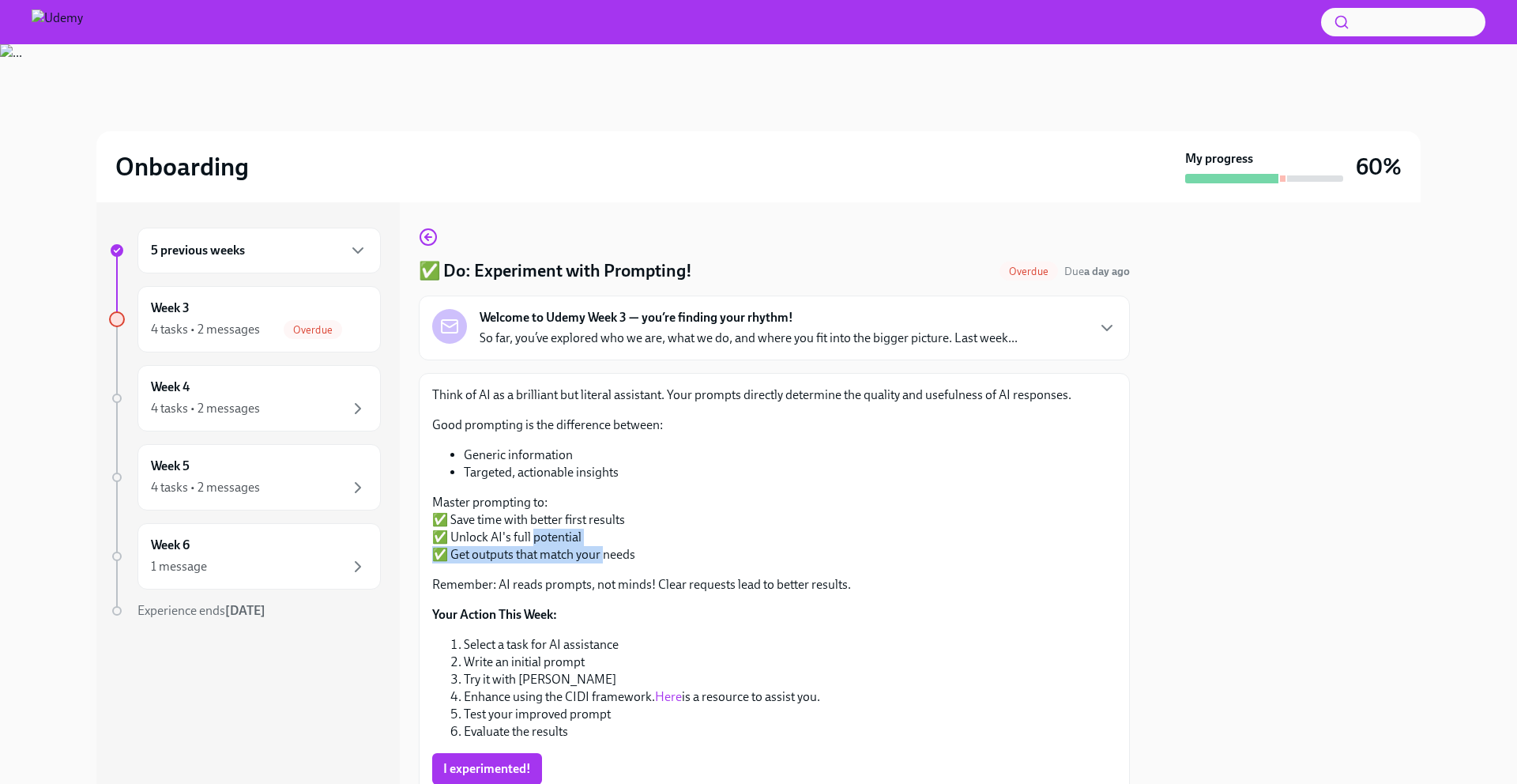
drag, startPoint x: 601, startPoint y: 551, endPoint x: 535, endPoint y: 536, distance: 67.7
click at [535, 536] on p "Master prompting to: ✅ Save time with better first results ✅ Unlock AI's full p…" at bounding box center [774, 528] width 685 height 70
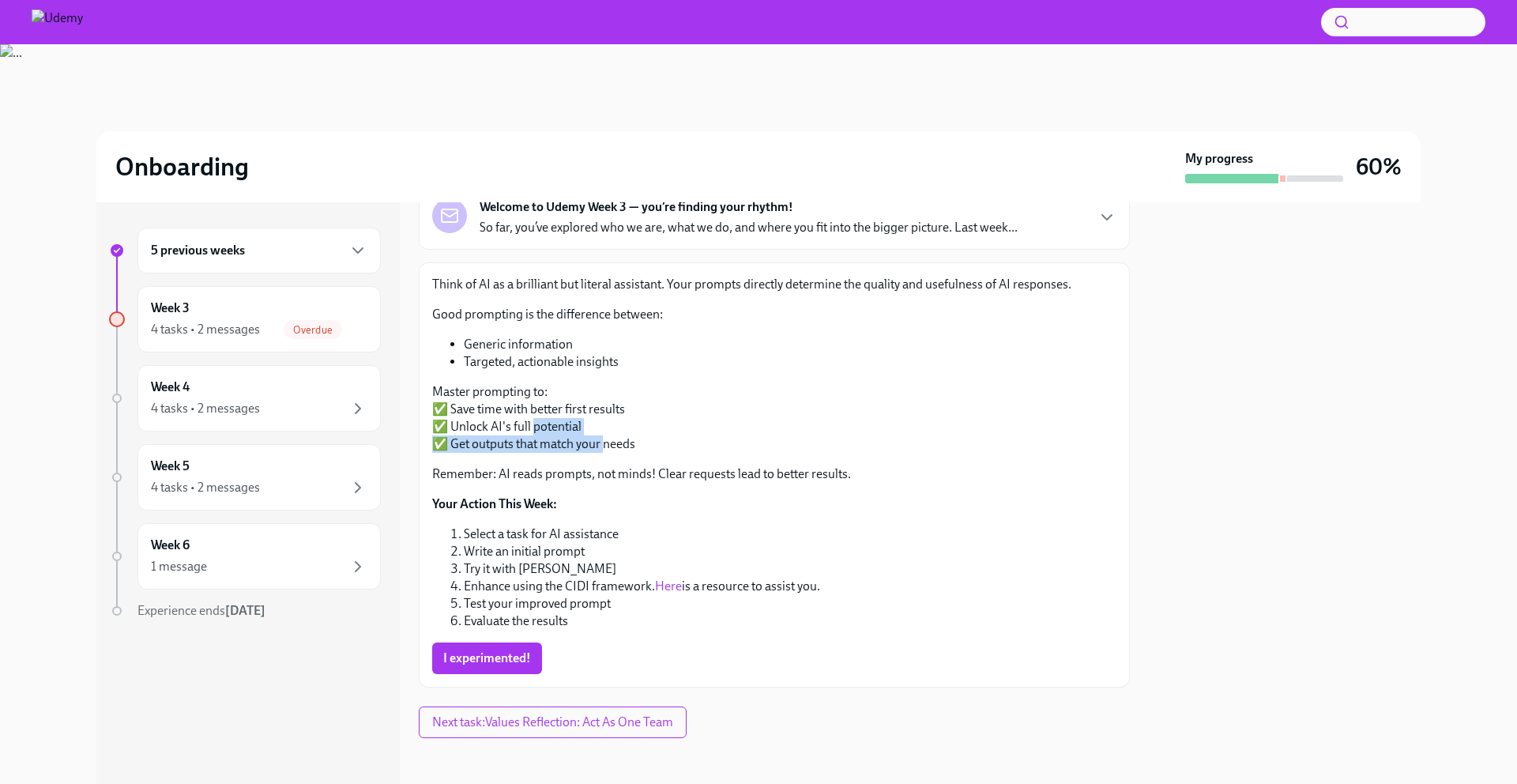
scroll to position [116, 0]
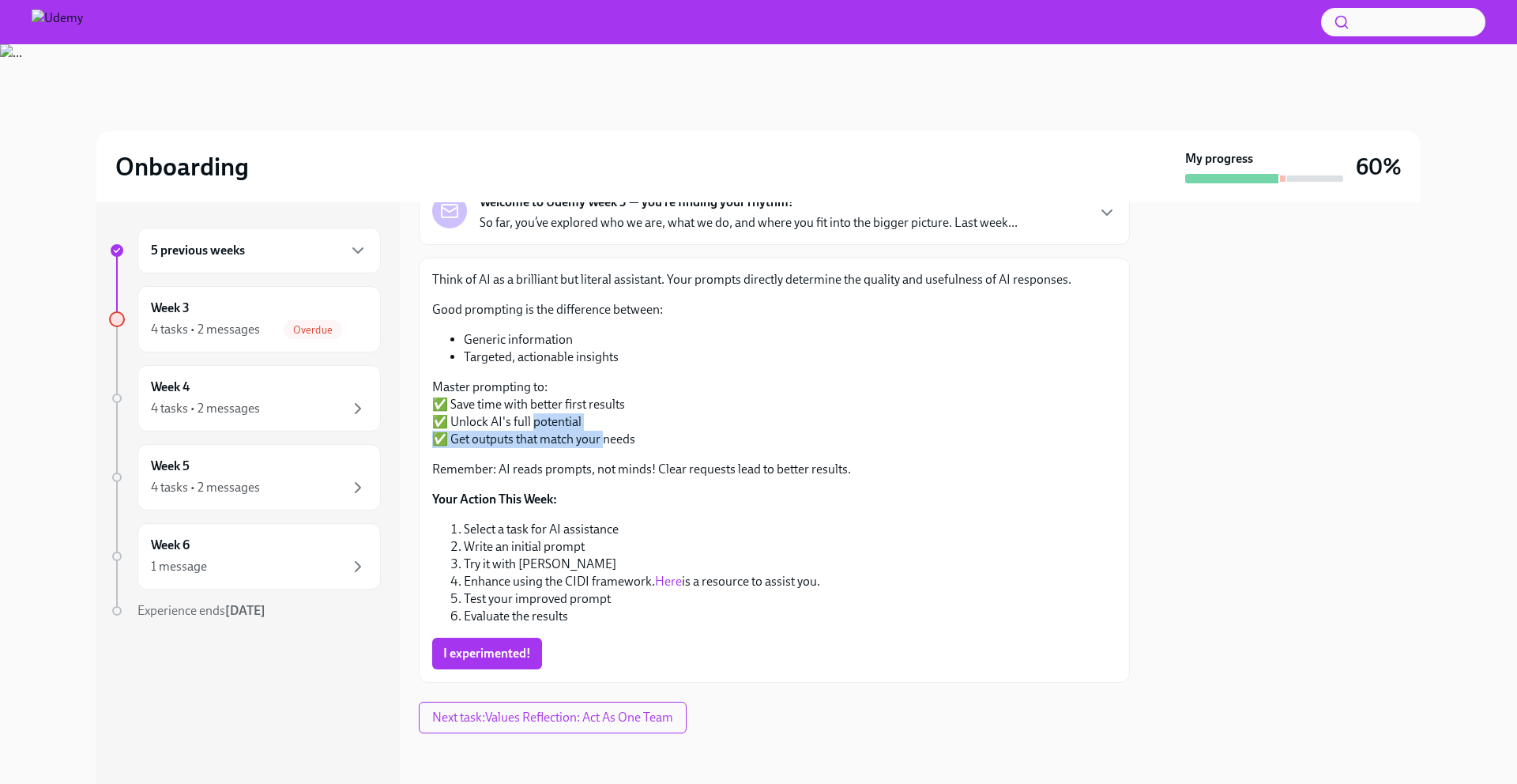
click at [488, 528] on li "Select a task for AI assistance" at bounding box center [790, 529] width 653 height 17
drag, startPoint x: 488, startPoint y: 528, endPoint x: 543, endPoint y: 526, distance: 55.0
click at [543, 526] on li "Select a task for AI assistance" at bounding box center [790, 529] width 653 height 17
click at [520, 581] on li "Enhance using the CIDI framework. Here is a resource to assist you." at bounding box center [790, 581] width 653 height 17
drag, startPoint x: 520, startPoint y: 581, endPoint x: 593, endPoint y: 582, distance: 73.0
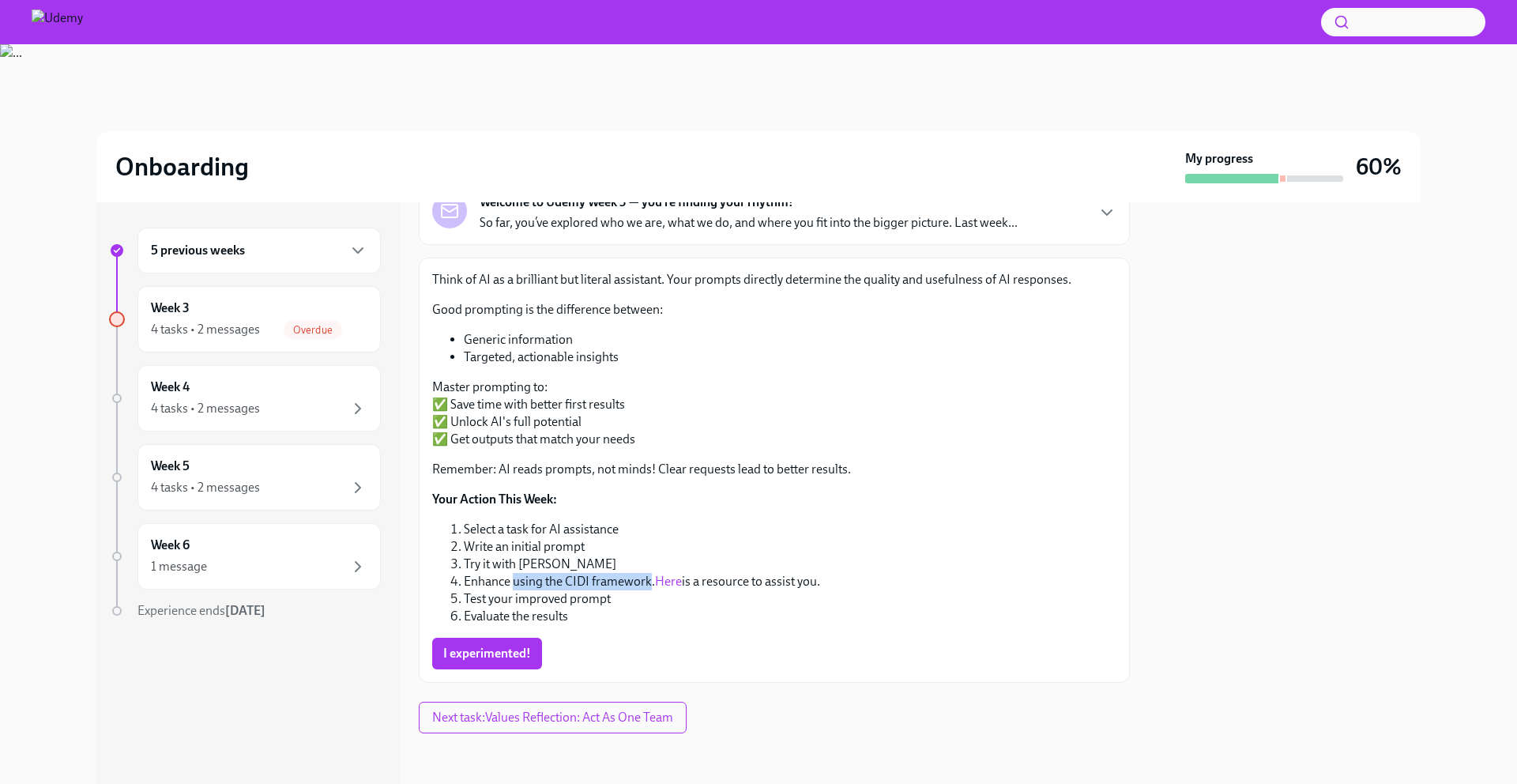
click at [593, 582] on li "Enhance using the CIDI framework. Here is a resource to assist you." at bounding box center [790, 581] width 653 height 17
click at [670, 581] on link "Here" at bounding box center [669, 581] width 27 height 15
